Goal: Task Accomplishment & Management: Complete application form

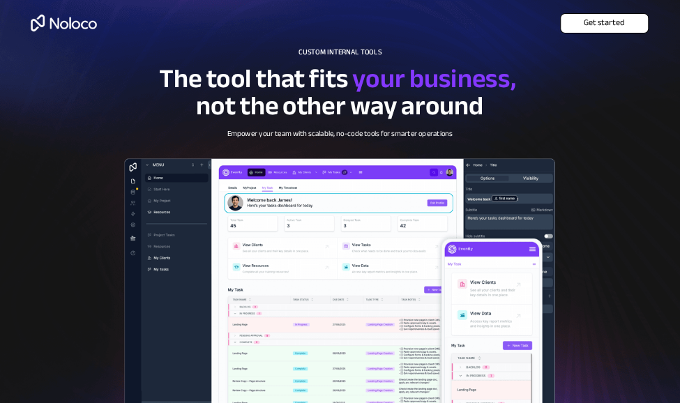
click at [580, 24] on span "Get started" at bounding box center [604, 23] width 87 height 10
click at [633, 18] on span "Get started" at bounding box center [604, 23] width 87 height 10
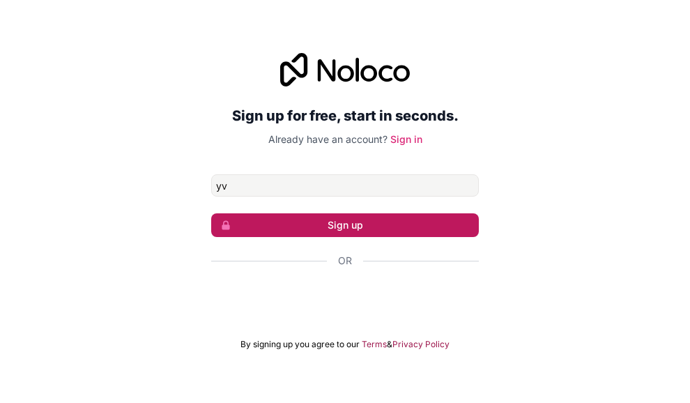
type input "yvonnemmutuku@gmail.com"
click at [398, 218] on button "Sign up" at bounding box center [345, 225] width 268 height 24
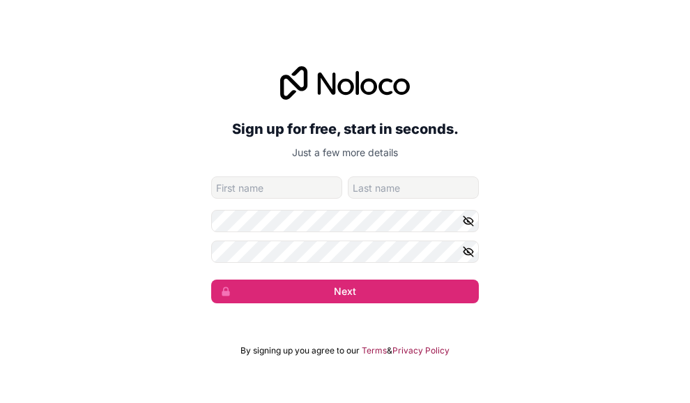
click at [294, 181] on input "given-name" at bounding box center [276, 187] width 131 height 22
type input "yvonne"
click at [398, 187] on input "family-name" at bounding box center [413, 187] width 131 height 22
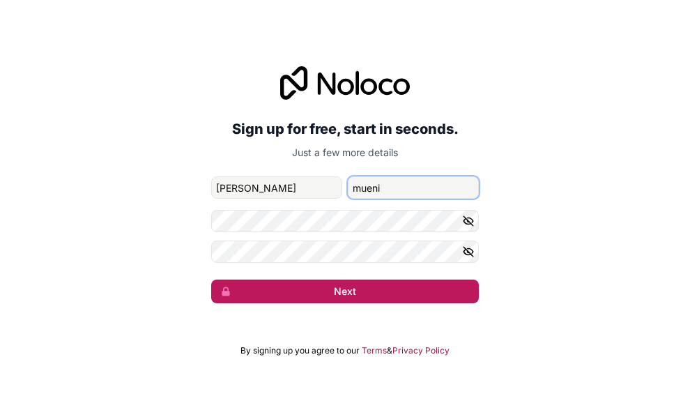
type input "mueni"
click at [363, 289] on button "Next" at bounding box center [345, 292] width 268 height 24
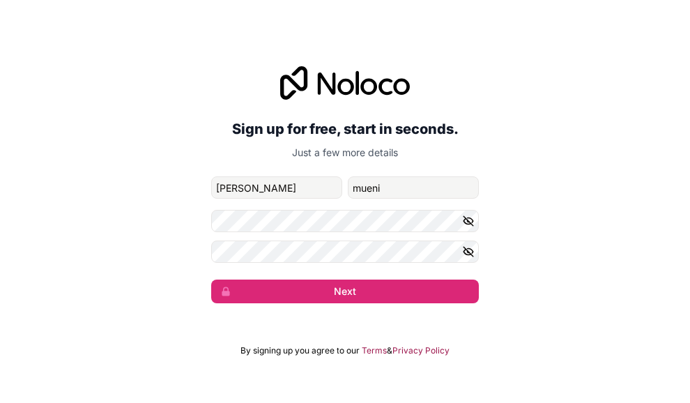
click at [476, 217] on button "button" at bounding box center [470, 221] width 17 height 22
click at [473, 221] on icon "button" at bounding box center [469, 221] width 10 height 6
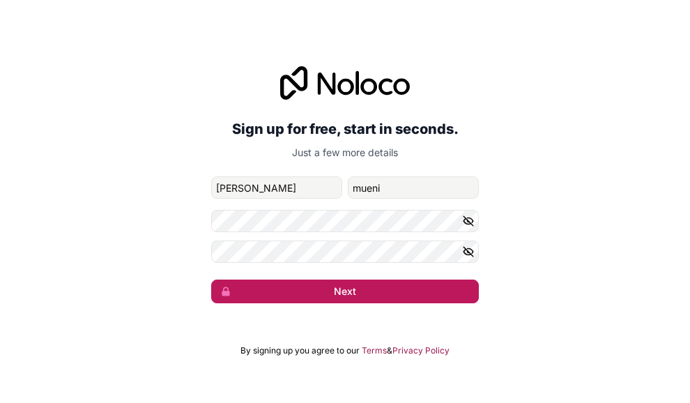
click at [360, 294] on button "Next" at bounding box center [345, 292] width 268 height 24
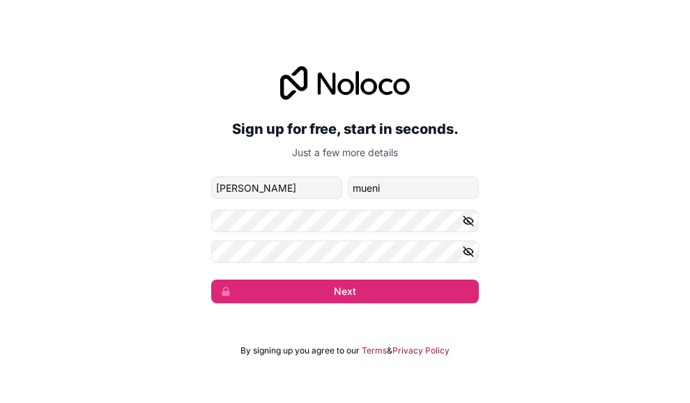
click at [464, 257] on icon "button" at bounding box center [468, 251] width 13 height 13
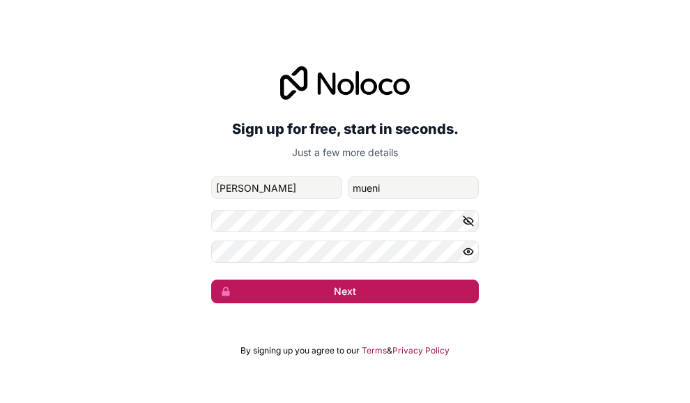
click at [297, 284] on button "Next" at bounding box center [345, 292] width 268 height 24
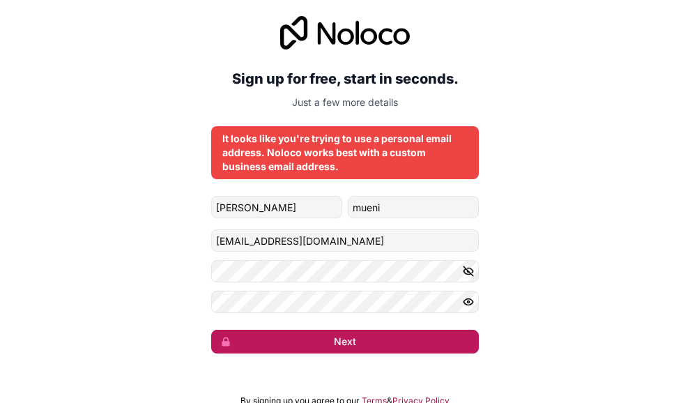
click at [398, 337] on button "Next" at bounding box center [345, 342] width 268 height 24
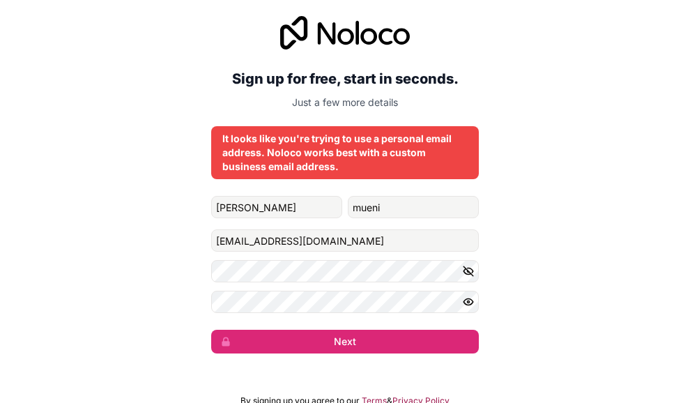
click at [356, 161] on div "It looks like you're trying to use a personal email address. Noloco works best …" at bounding box center [344, 153] width 245 height 42
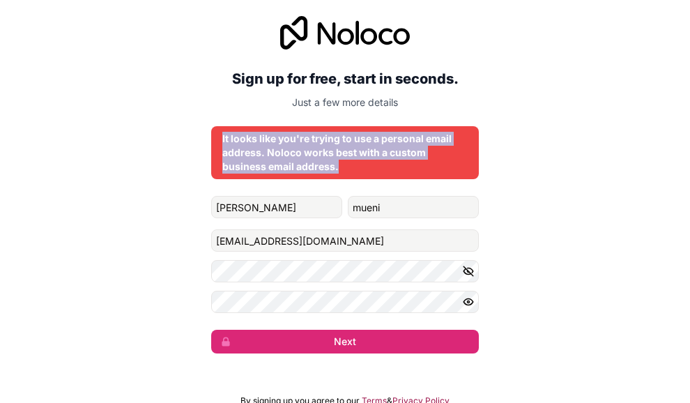
click at [356, 161] on div "It looks like you're trying to use a personal email address. Noloco works best …" at bounding box center [344, 153] width 245 height 42
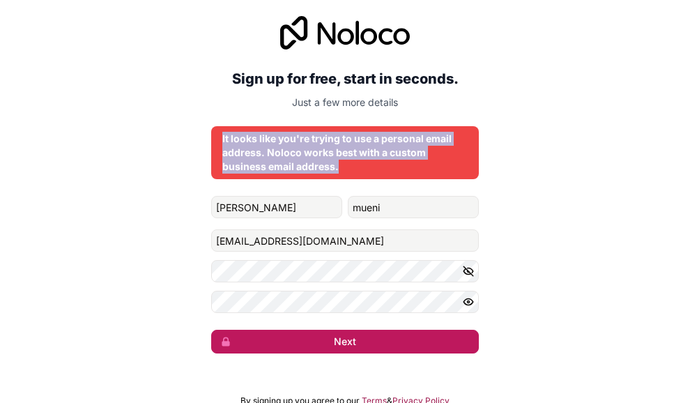
click at [417, 339] on button "Next" at bounding box center [345, 342] width 268 height 24
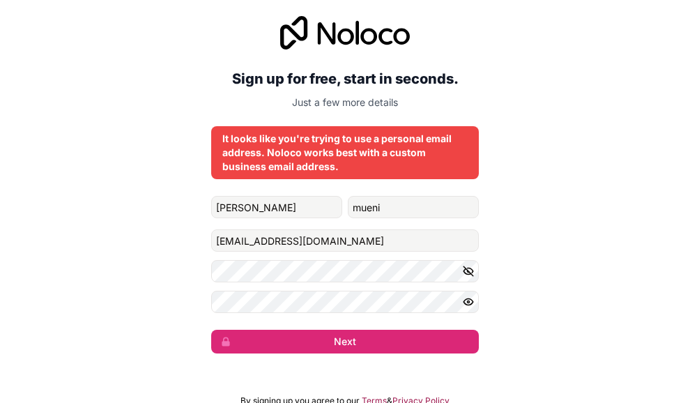
click at [529, 198] on div "Sign up for free, start in seconds. Just a few more details It looks like you'r…" at bounding box center [345, 185] width 690 height 377
click at [366, 238] on input "yvonnemmutuku@gmail.com" at bounding box center [345, 240] width 268 height 22
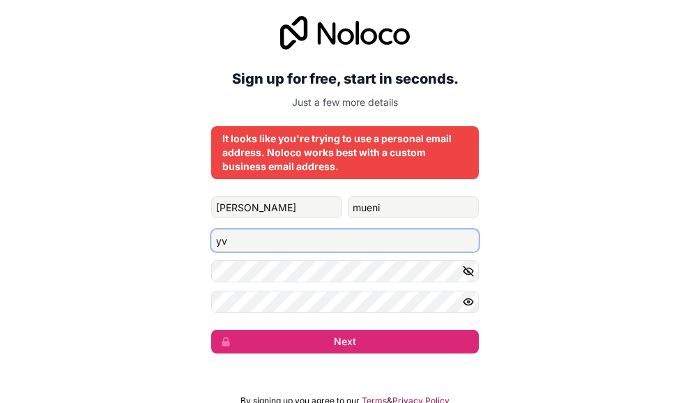
type input "y"
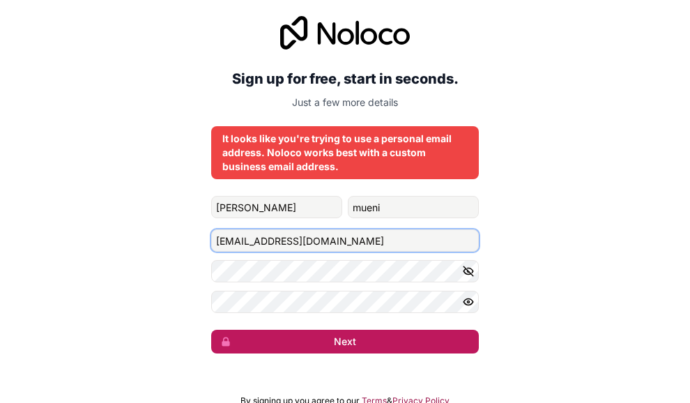
type input "Ymutuku743@gmail.com"
click at [351, 335] on button "Next" at bounding box center [345, 342] width 268 height 24
click at [360, 332] on button "Next" at bounding box center [345, 342] width 268 height 24
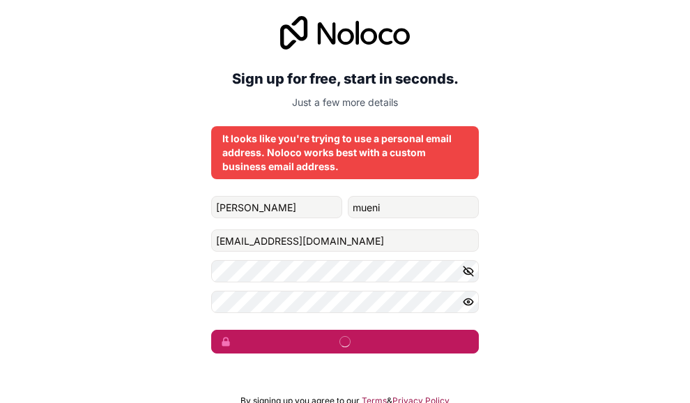
click at [360, 332] on button "submit" at bounding box center [345, 342] width 268 height 24
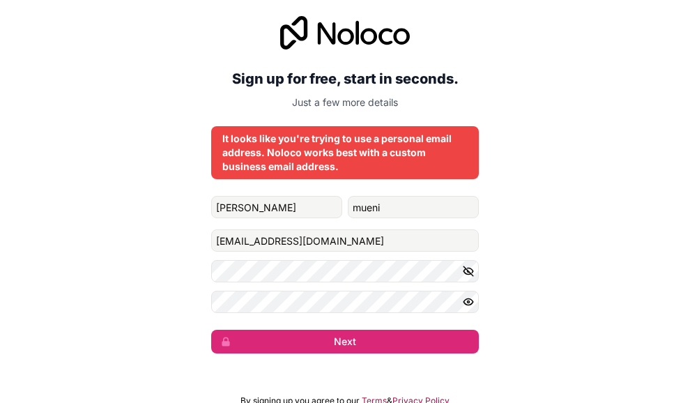
click at [467, 298] on icon "button" at bounding box center [468, 302] width 13 height 13
click at [386, 205] on input "mueni" at bounding box center [413, 207] width 131 height 22
type input "mutuku"
click at [557, 273] on div "Sign up for free, start in seconds. Just a few more details It looks like you'r…" at bounding box center [345, 185] width 690 height 377
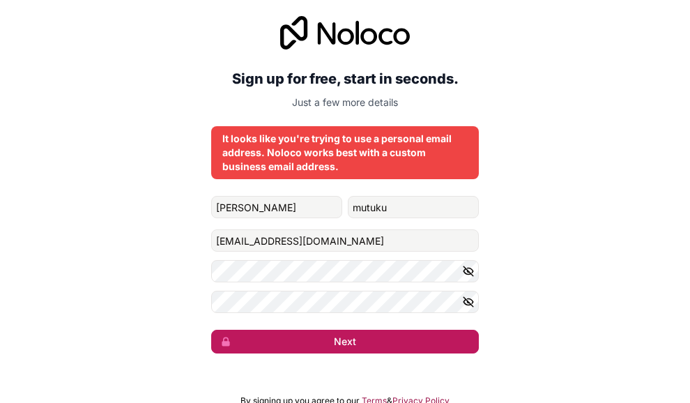
click at [410, 344] on button "Next" at bounding box center [345, 342] width 268 height 24
click at [225, 340] on icon "submit" at bounding box center [225, 341] width 11 height 11
click at [287, 335] on button "Next" at bounding box center [345, 342] width 268 height 24
click at [287, 335] on button "submit" at bounding box center [345, 342] width 268 height 24
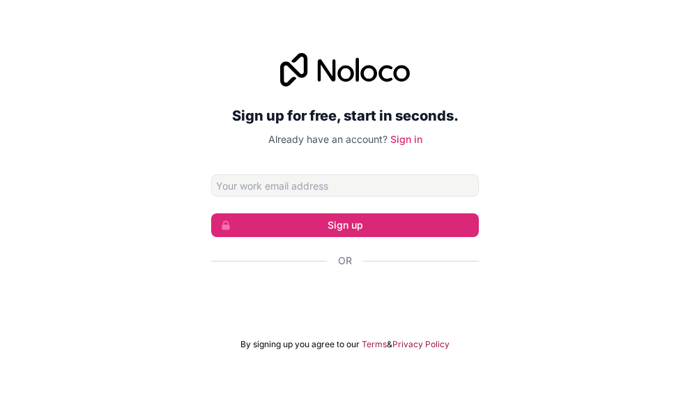
click at [282, 182] on input "Email address" at bounding box center [345, 185] width 268 height 22
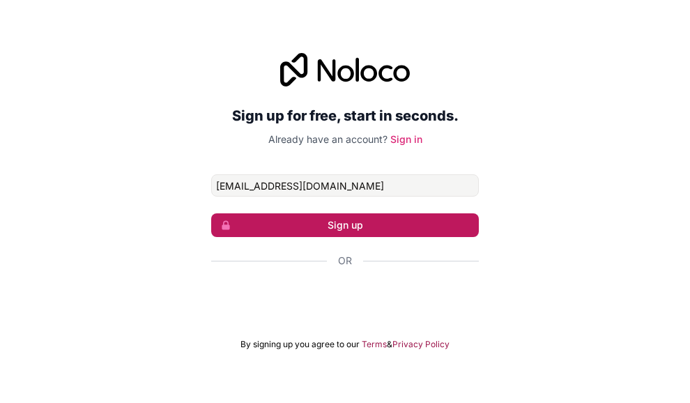
type input "Ymutuku743@gmail.com"
click at [353, 217] on button "Sign up" at bounding box center [345, 225] width 268 height 24
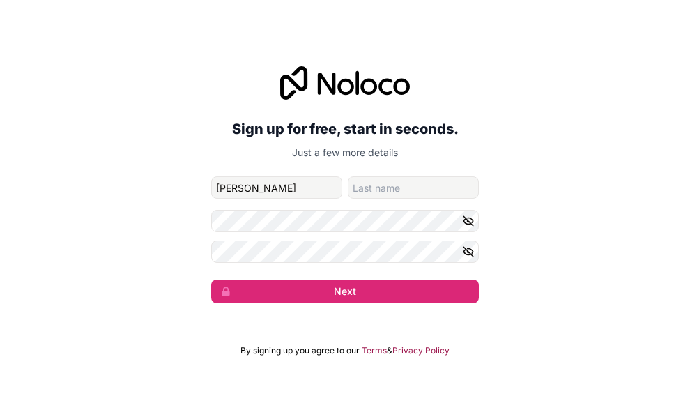
type input "yvonne"
click at [374, 184] on input "family-name" at bounding box center [413, 187] width 131 height 22
type input "mueni"
click at [473, 219] on icon "button" at bounding box center [468, 221] width 13 height 13
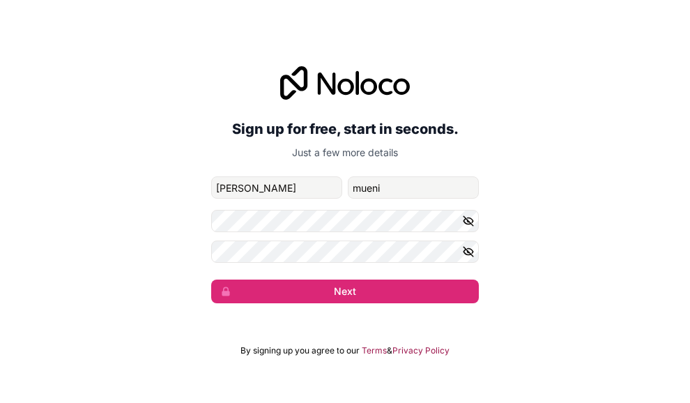
click at [477, 253] on button "button" at bounding box center [470, 252] width 17 height 22
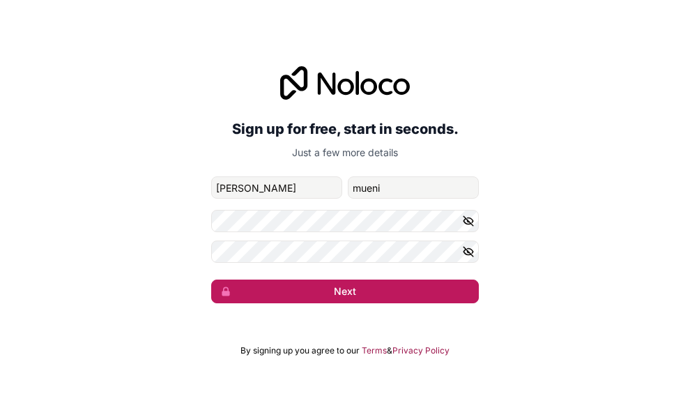
click at [386, 299] on button "Next" at bounding box center [345, 292] width 268 height 24
